Goal: Task Accomplishment & Management: Complete application form

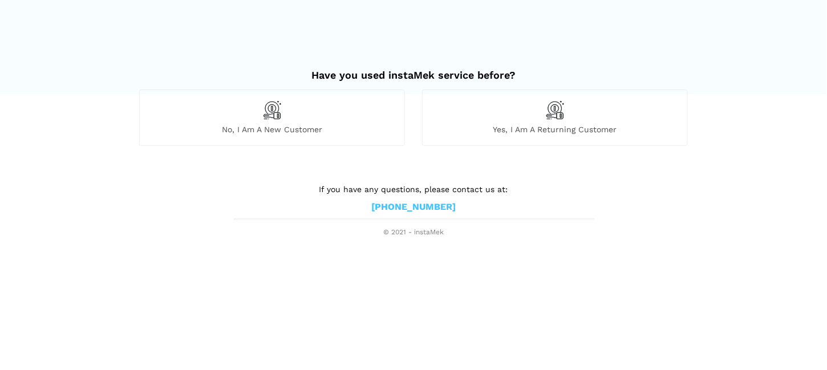
click at [300, 118] on div "No, I am a new customer" at bounding box center [272, 118] width 266 height 56
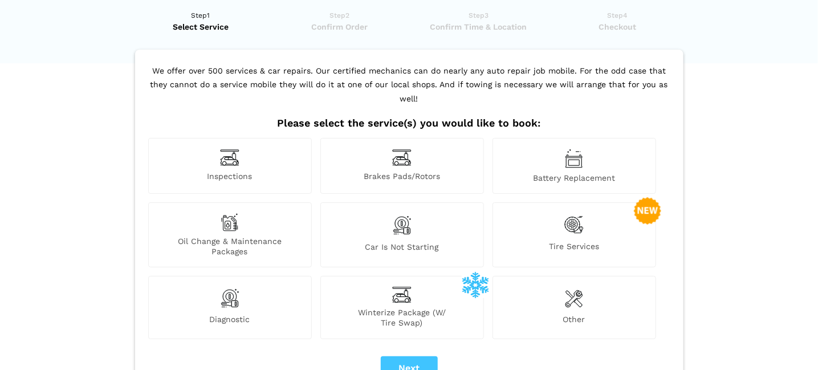
scroll to position [31, 0]
click at [214, 210] on div "Oil Change & Maintenance Packages" at bounding box center [230, 234] width 164 height 65
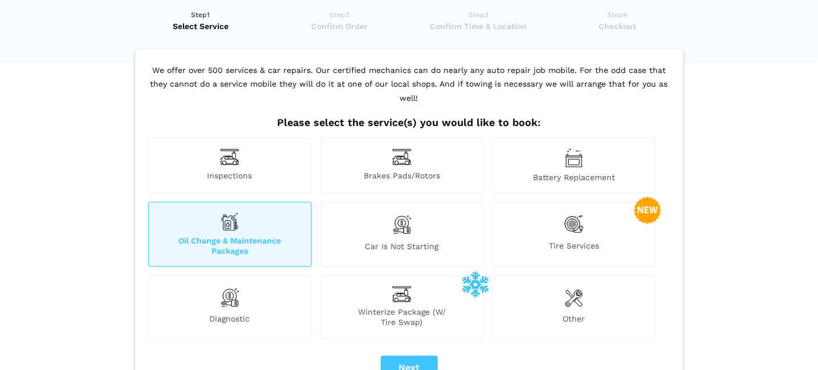
click at [405, 338] on div "We offer over 500 services & car repairs. Our certified mechanics can do nearly…" at bounding box center [409, 235] width 549 height 372
click at [403, 356] on button "Next" at bounding box center [409, 368] width 57 height 24
checkbox input "true"
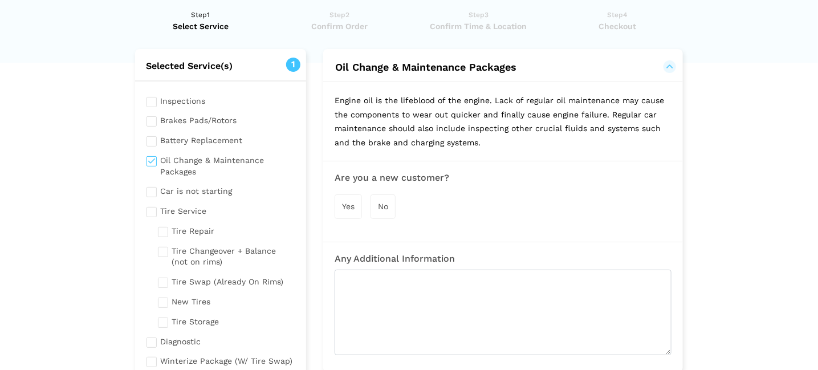
scroll to position [0, 0]
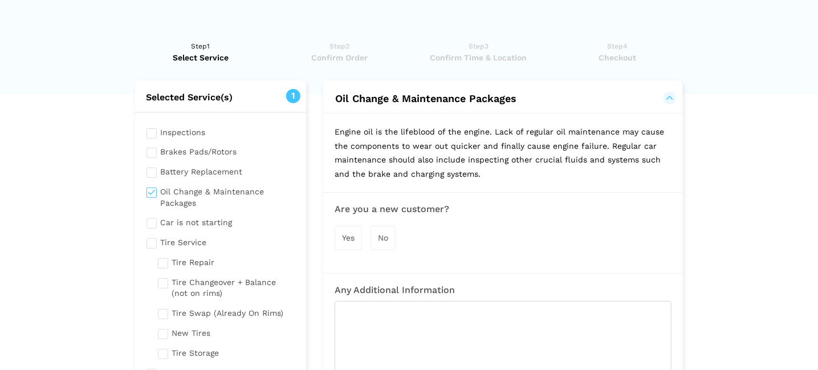
click at [352, 234] on span "Yes" at bounding box center [348, 237] width 13 height 9
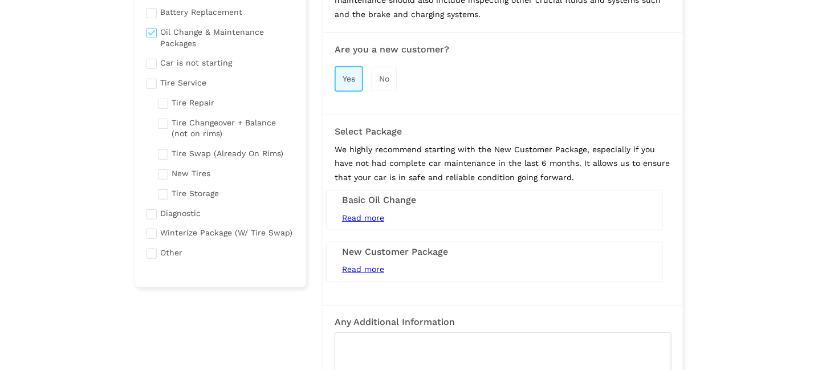
scroll to position [160, 0]
click at [374, 215] on span "Read more" at bounding box center [363, 217] width 42 height 9
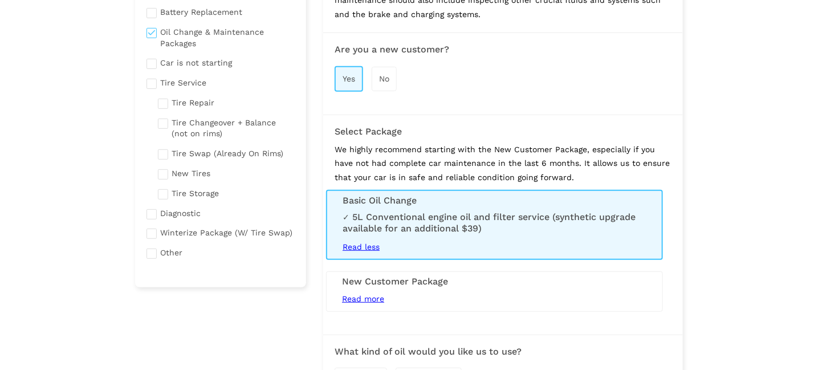
click at [374, 215] on li "5L Conventional engine oil and filter service (synthetic upgrade available for …" at bounding box center [495, 223] width 304 height 23
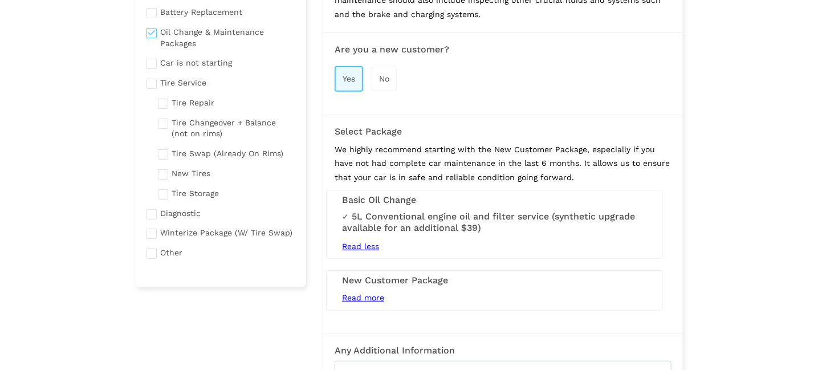
click at [439, 205] on div "Basic Oil Change Read more 5L Conventional engine oil and filter service (synth…" at bounding box center [494, 224] width 337 height 69
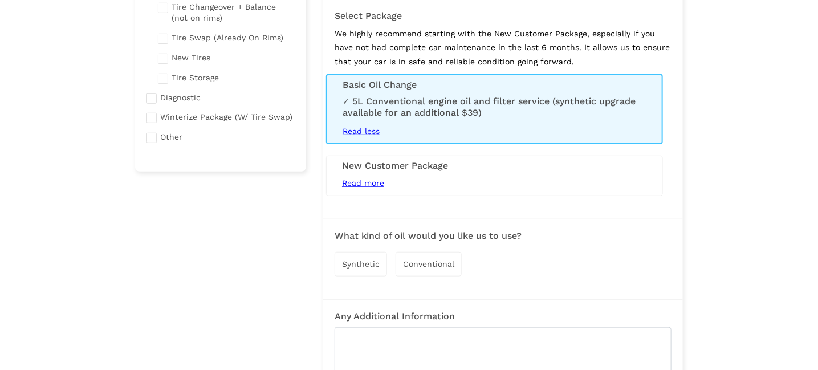
scroll to position [291, 0]
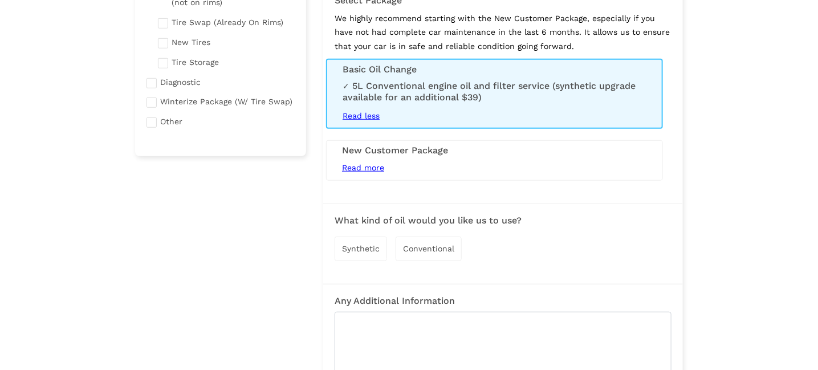
click at [365, 244] on span "Synthetic" at bounding box center [361, 248] width 38 height 9
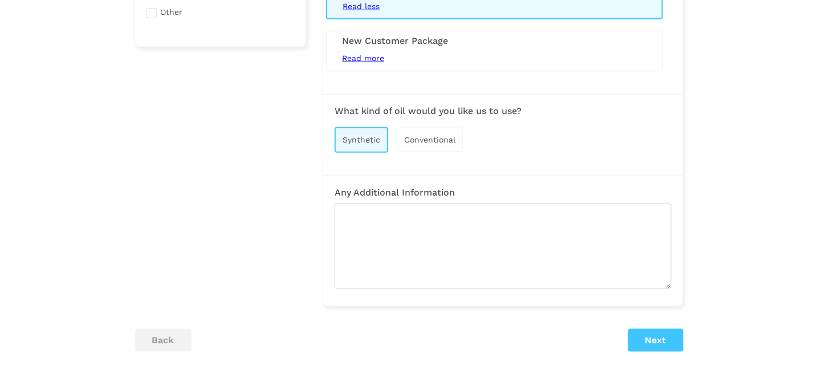
scroll to position [402, 0]
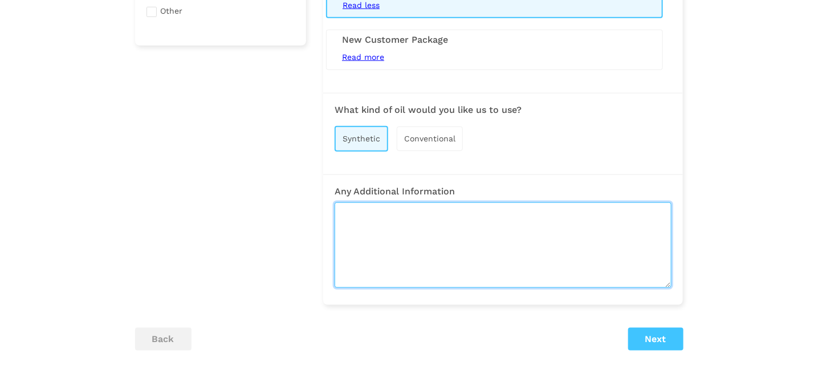
click at [392, 228] on textarea at bounding box center [503, 245] width 337 height 86
type textarea "2023 Ford Transit t250 3.5L ecoboost"
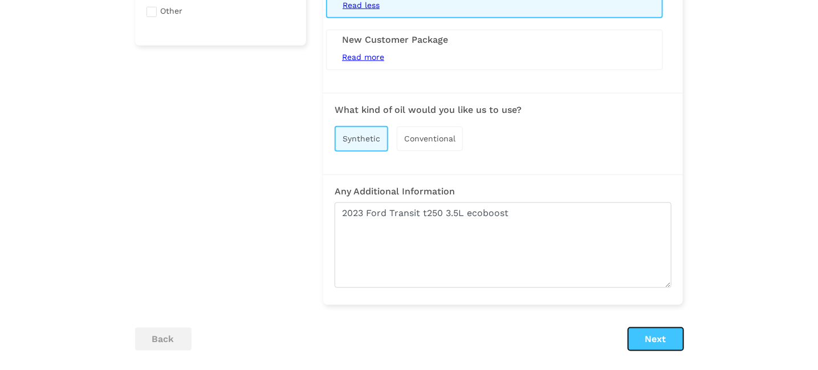
click at [655, 339] on button "Next" at bounding box center [656, 339] width 55 height 23
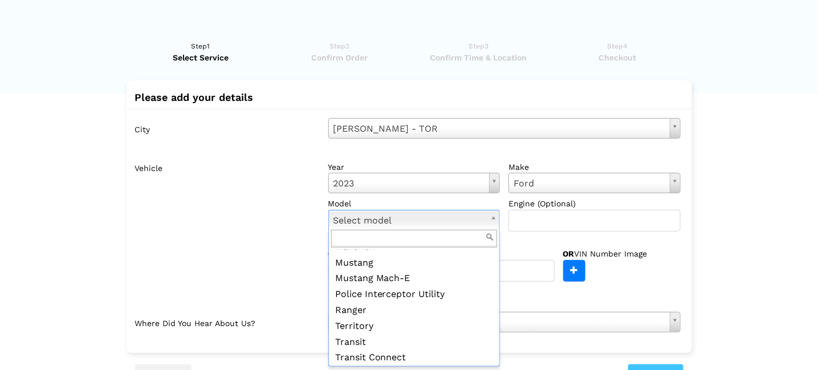
scroll to position [468, 0]
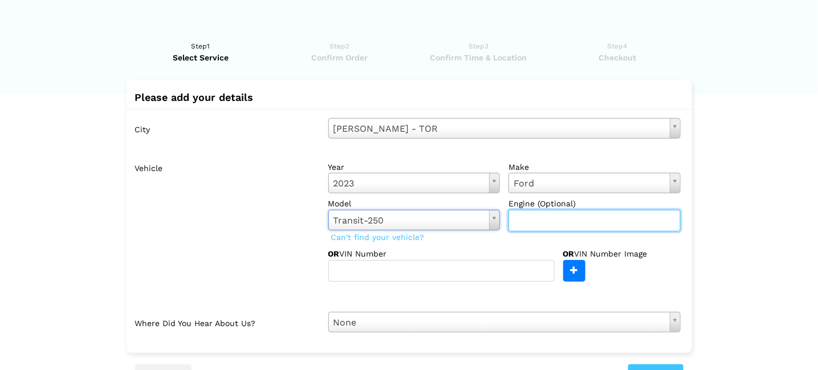
click at [546, 224] on input "text" at bounding box center [595, 221] width 172 height 22
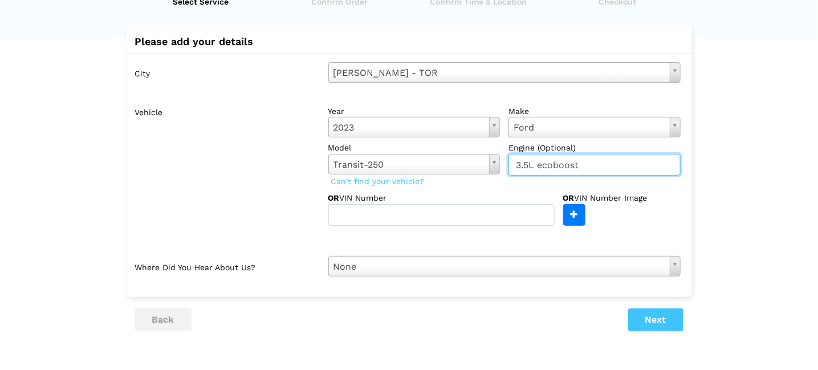
type input "3.5L ecoboost"
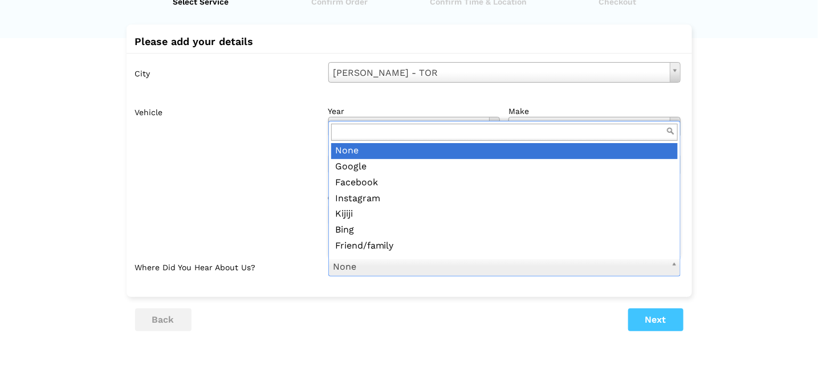
scroll to position [13, 0]
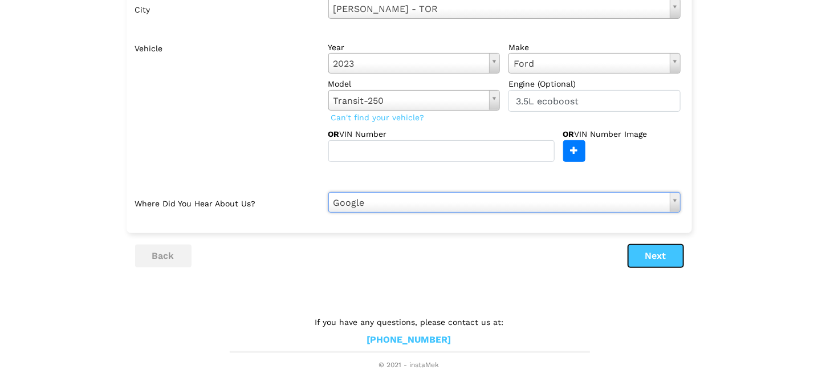
click at [635, 256] on button "Next" at bounding box center [656, 256] width 55 height 23
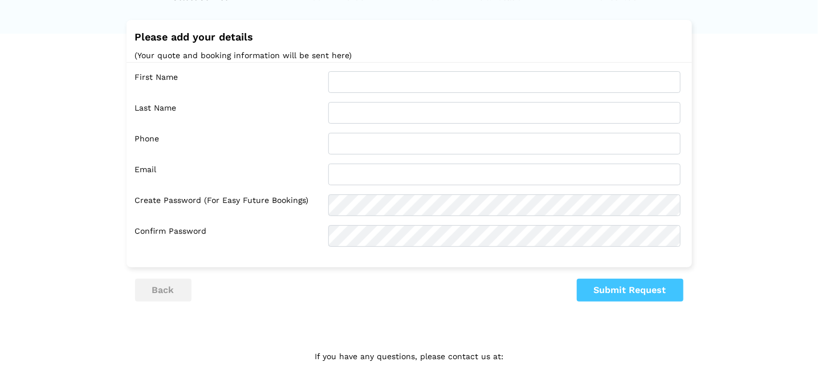
scroll to position [60, 0]
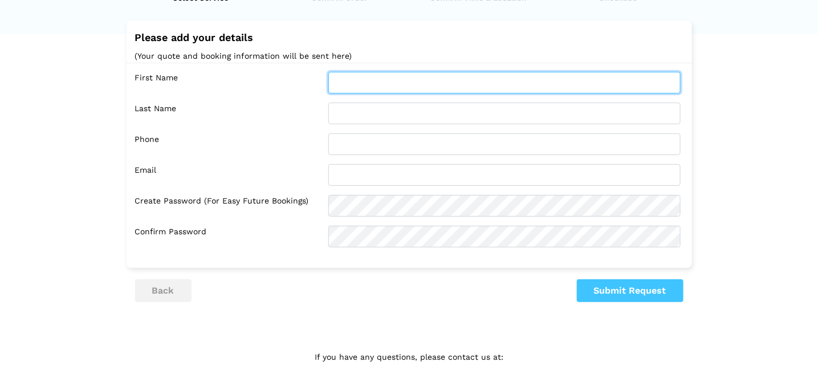
click at [365, 81] on input "text" at bounding box center [505, 83] width 352 height 22
type input "Jack"
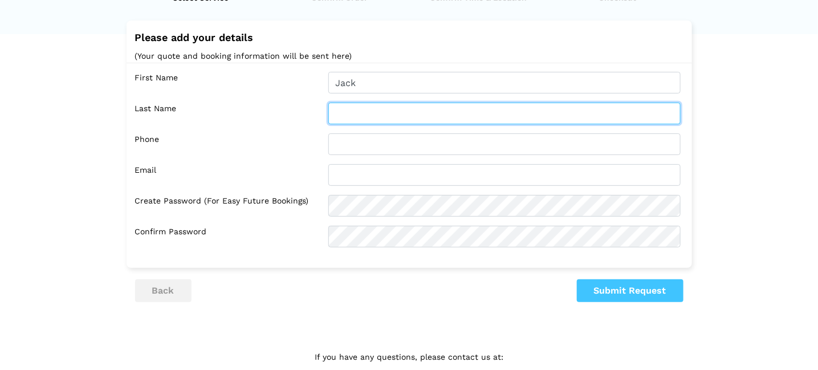
type input "i"
type input "Finlay"
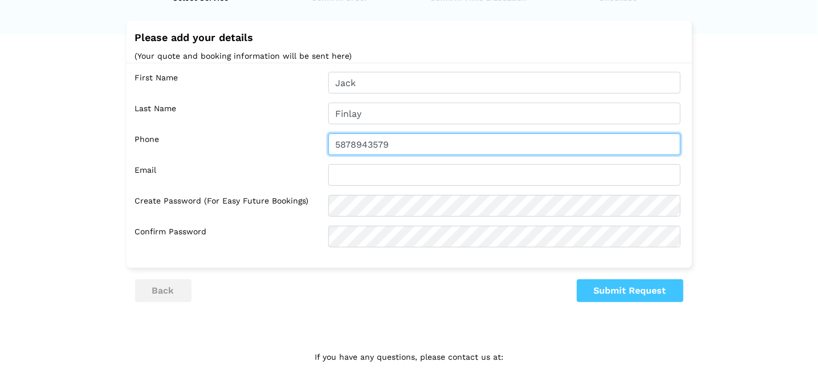
type input "5878943579"
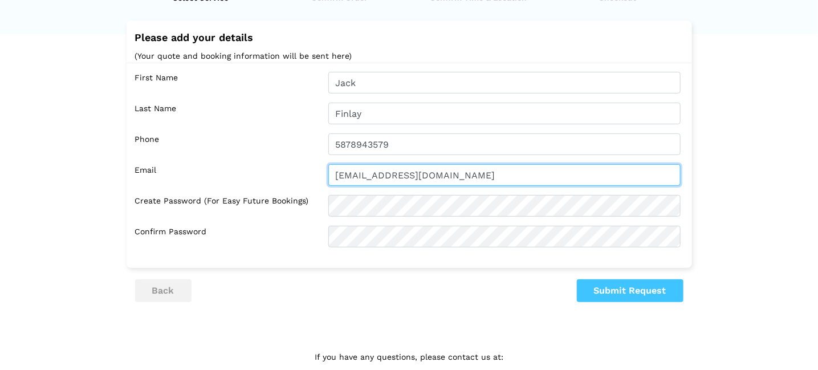
type input "[EMAIL_ADDRESS][DOMAIN_NAME]"
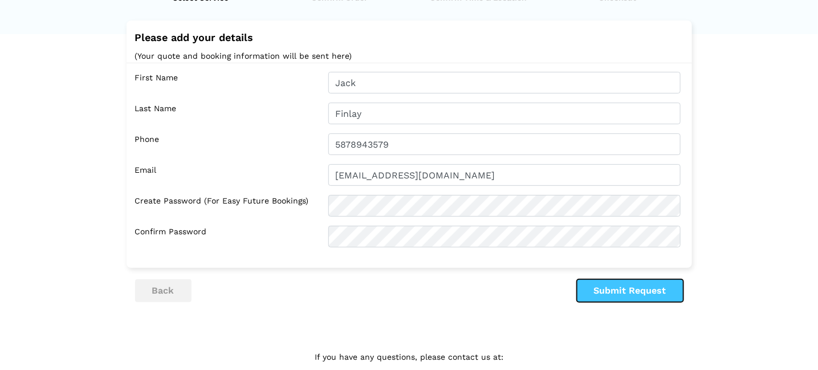
click at [608, 290] on button "Submit Request" at bounding box center [630, 290] width 107 height 23
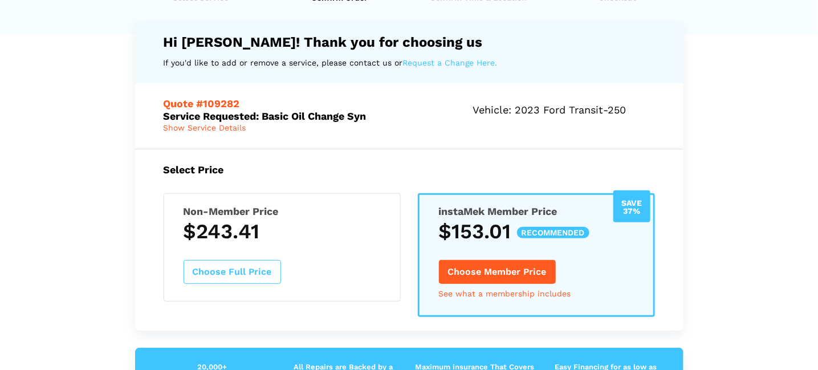
click at [194, 129] on span "Show Service Details" at bounding box center [205, 127] width 83 height 9
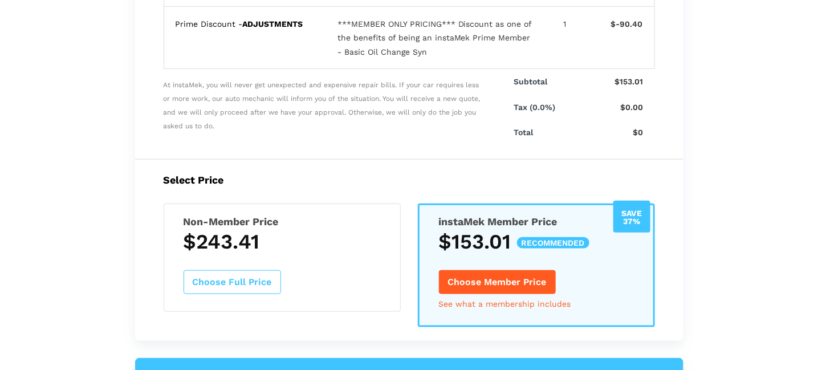
scroll to position [584, 0]
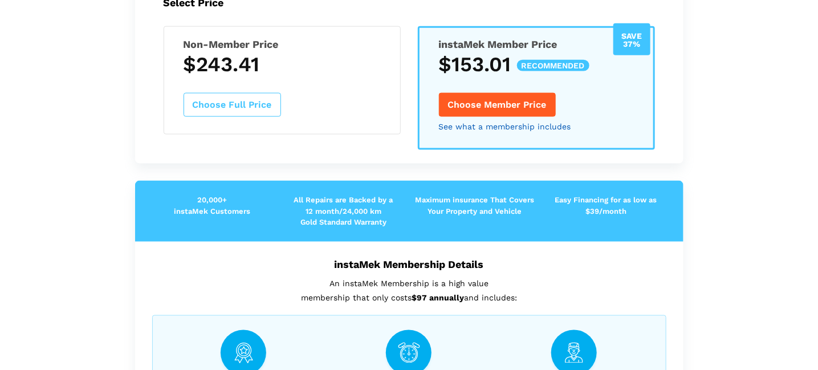
click at [510, 123] on link "See what a membership includes" at bounding box center [505, 127] width 132 height 8
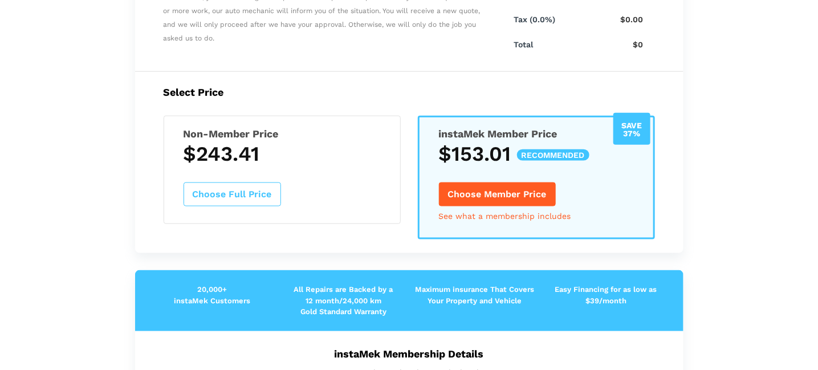
scroll to position [506, 0]
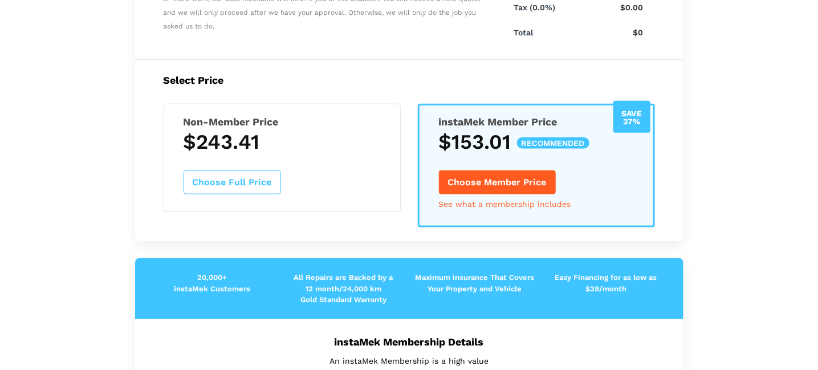
click at [247, 172] on button "Choose Full Price" at bounding box center [233, 183] width 98 height 24
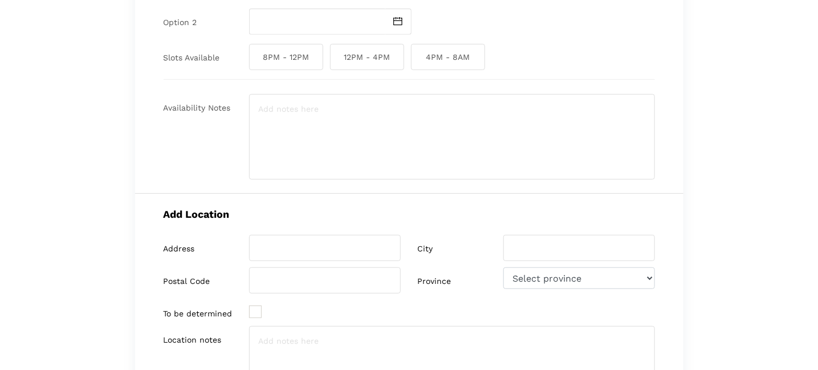
scroll to position [0, 0]
